Goal: Task Accomplishment & Management: Use online tool/utility

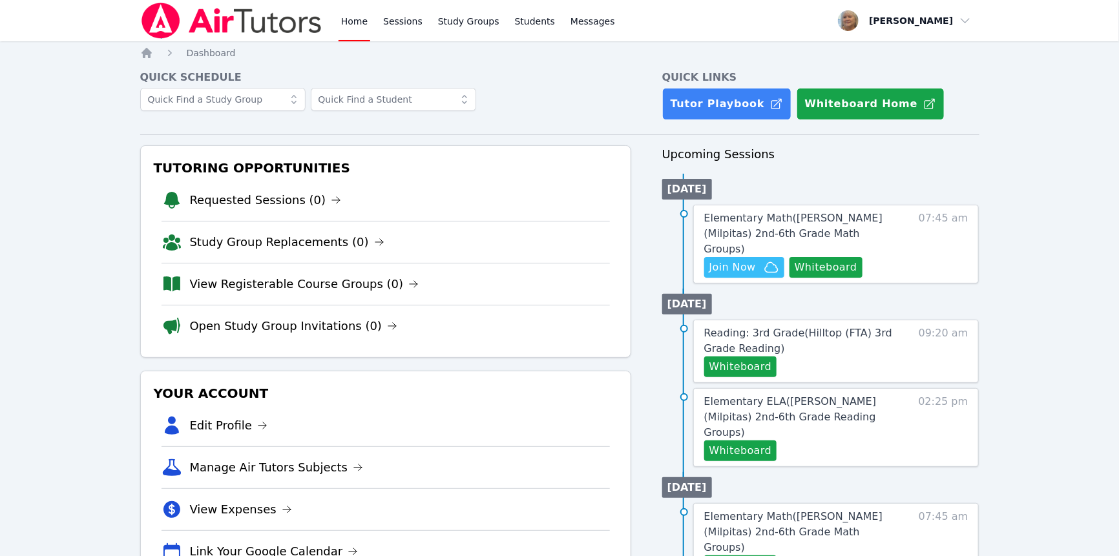
click at [792, 265] on ul "Today Elementary Math ( Weller (Milpitas) 2nd-6th Grade Math Groups ) Hidden Jo…" at bounding box center [820, 229] width 317 height 110
click at [796, 278] on button "Whiteboard" at bounding box center [826, 267] width 73 height 21
click at [756, 275] on span "Join Now" at bounding box center [732, 268] width 47 height 16
